Goal: Use online tool/utility

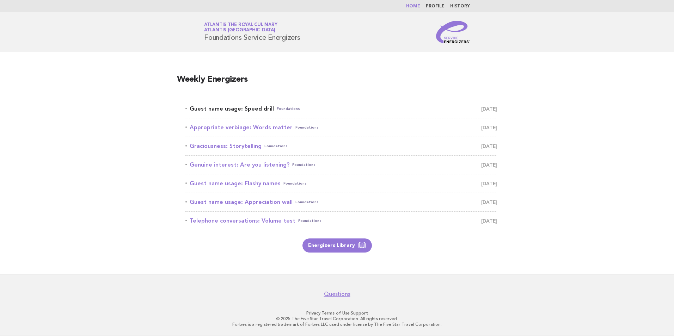
click at [245, 111] on link "Guest name usage: Speed drill Foundations [DATE]" at bounding box center [341, 109] width 312 height 10
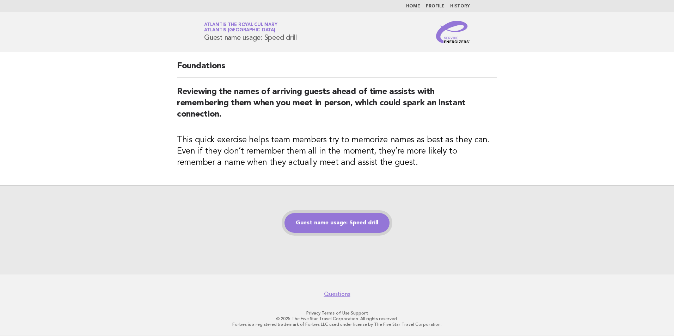
click at [345, 221] on link "Guest name usage: Speed drill" at bounding box center [336, 223] width 105 height 20
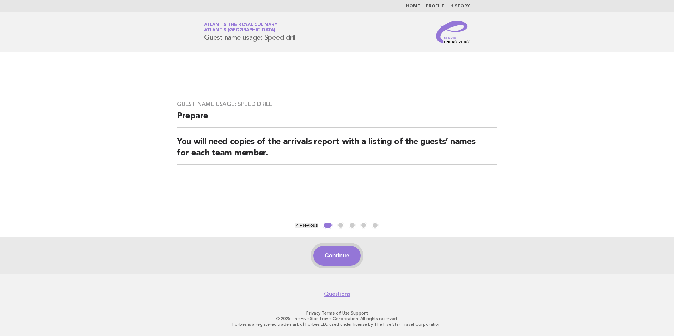
click at [349, 256] on button "Continue" at bounding box center [336, 256] width 47 height 20
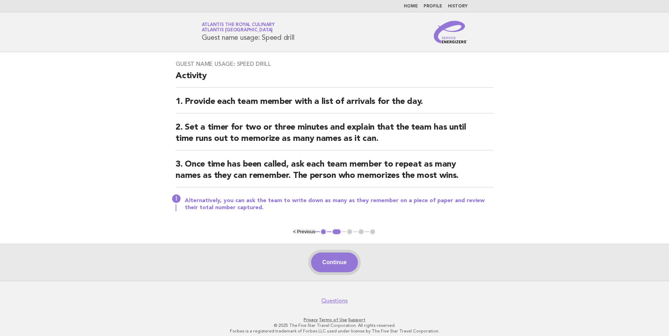
click at [350, 257] on button "Continue" at bounding box center [334, 263] width 47 height 20
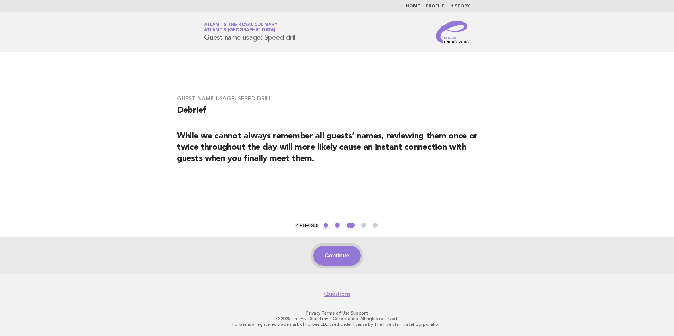
click at [345, 259] on button "Continue" at bounding box center [336, 256] width 47 height 20
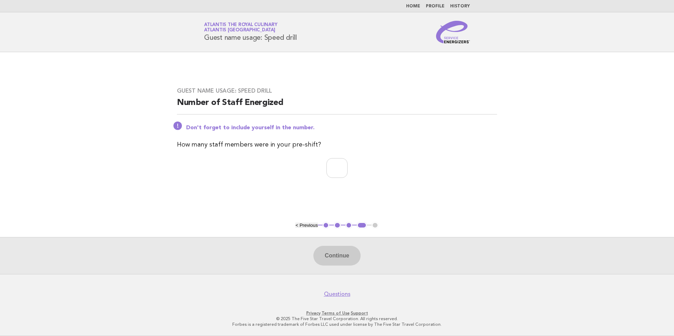
click at [454, 315] on p "Privacy · Terms of Use · Support" at bounding box center [336, 314] width 431 height 6
click at [342, 173] on input "number" at bounding box center [336, 168] width 21 height 20
type input "**"
click at [336, 261] on button "Continue" at bounding box center [336, 256] width 47 height 20
